Goal: Task Accomplishment & Management: Use online tool/utility

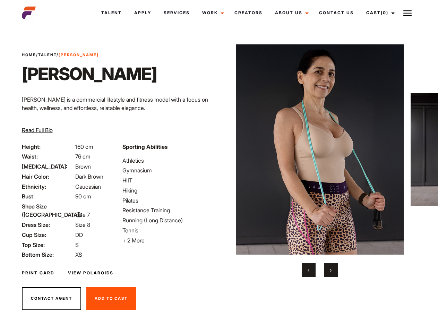
click at [378, 13] on link "Cast (0)" at bounding box center [379, 12] width 39 height 19
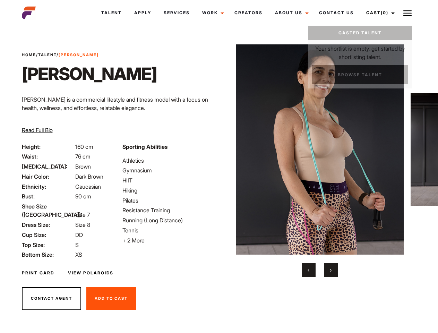
click at [408, 13] on img at bounding box center [407, 13] width 8 height 8
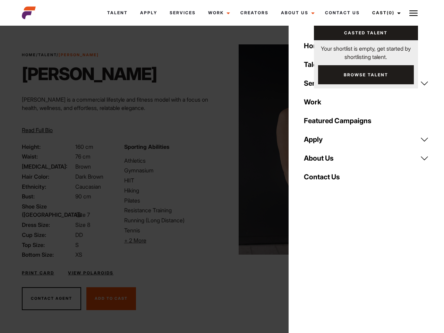
click at [169, 240] on li "+ 2 More Hide More" at bounding box center [171, 240] width 94 height 8
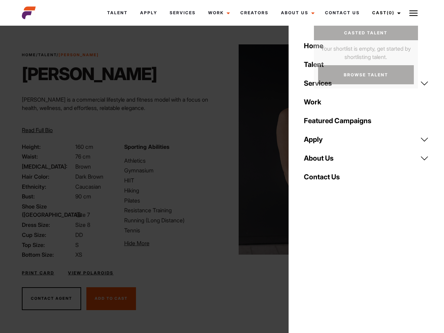
click at [319, 161] on img at bounding box center [323, 149] width 168 height 210
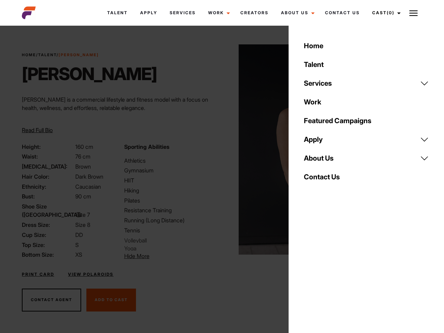
click at [219, 150] on div "Sporting Abilities Athletics Gymnasium HIIT Hiking Pilates Resistance Training …" at bounding box center [171, 202] width 102 height 118
click at [309, 270] on div "Home Talent Services Talent Casting Photography Videography Creative Hair and M…" at bounding box center [366, 166] width 155 height 333
click at [331, 270] on div "Home Talent Services Talent Casting Photography Videography Creative Hair and M…" at bounding box center [366, 166] width 155 height 333
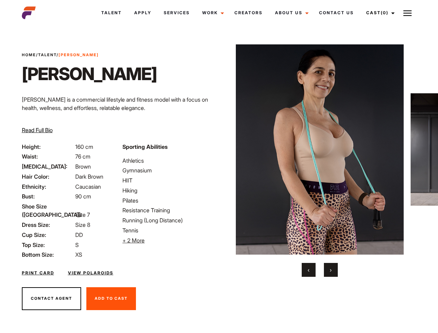
click at [378, 13] on link "Cast (0)" at bounding box center [379, 12] width 39 height 19
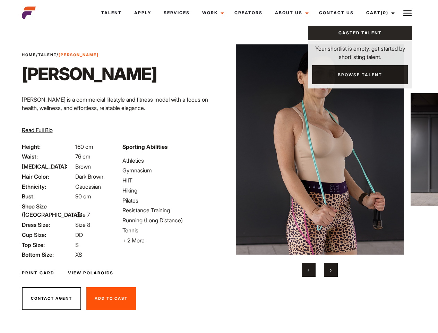
click at [408, 13] on img at bounding box center [407, 13] width 8 height 8
click at [169, 240] on li "+ 2 More Hide More" at bounding box center [168, 240] width 92 height 8
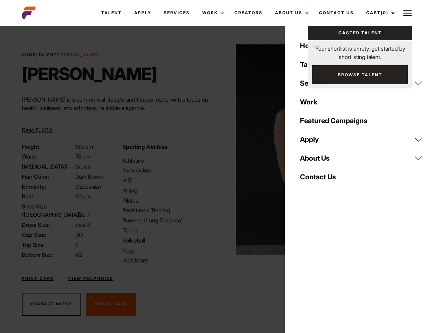
click at [319, 161] on img at bounding box center [320, 149] width 168 height 210
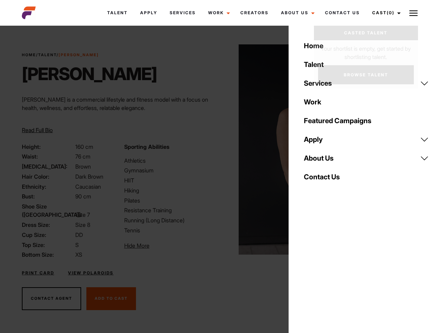
click at [219, 150] on div "Sporting Abilities Athletics Gymnasium HIIT Hiking Pilates Resistance Training …" at bounding box center [171, 201] width 102 height 117
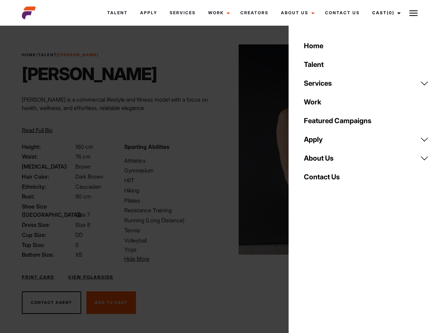
click at [309, 270] on div "Home Talent Services Talent Casting Photography Videography Creative Hair and M…" at bounding box center [366, 166] width 155 height 333
click at [331, 270] on div "Home Talent Services Talent Casting Photography Videography Creative Hair and M…" at bounding box center [366, 166] width 155 height 333
